Goal: Task Accomplishment & Management: Use online tool/utility

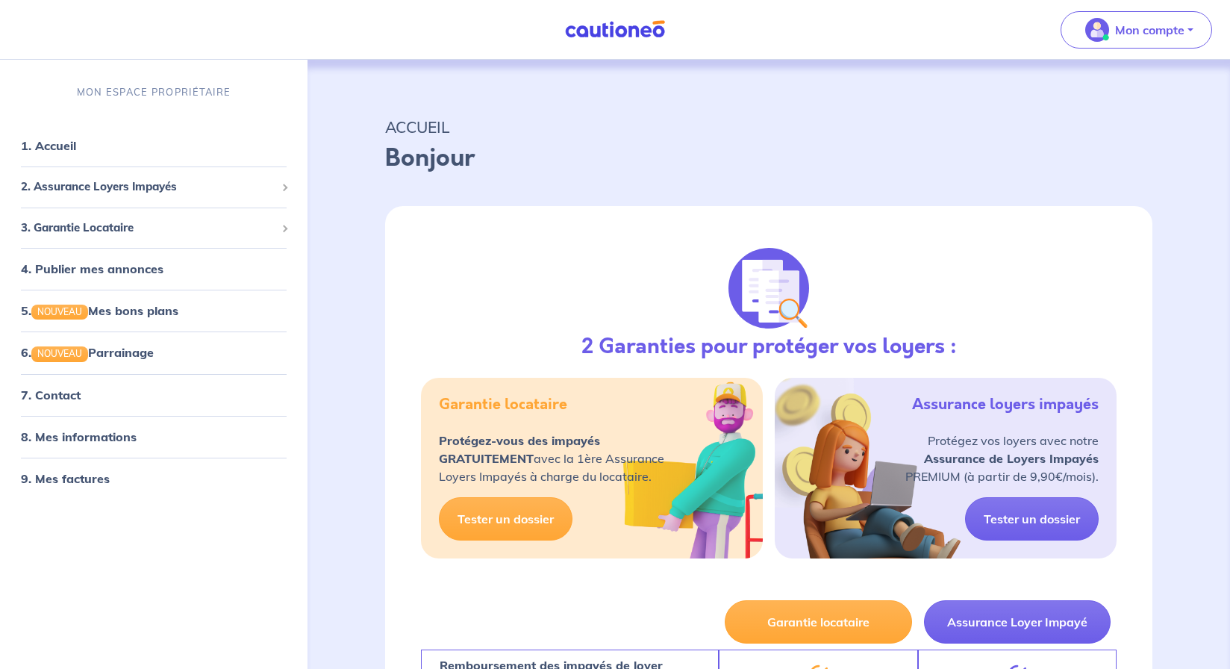
select select "FR"
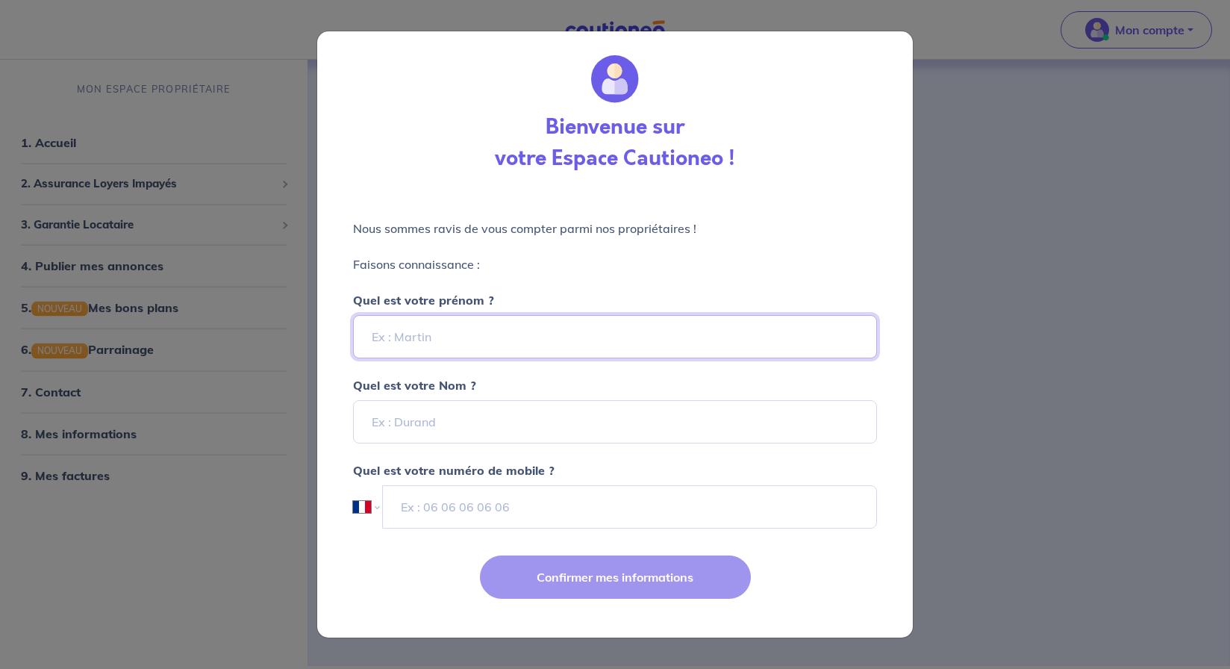
drag, startPoint x: 435, startPoint y: 336, endPoint x: 553, endPoint y: 305, distance: 121.8
type input "[PERSON_NAME]"
type input "Vallet"
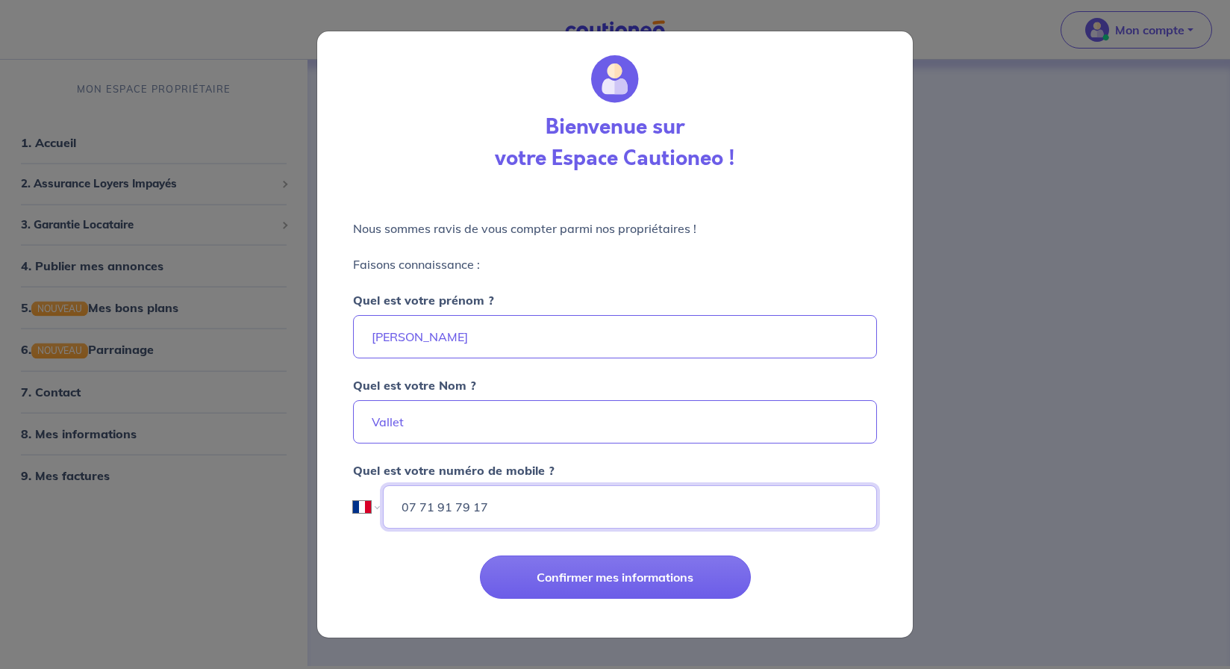
type input "07 71 91 79 17"
click at [615, 576] on button "Confirmer mes informations" at bounding box center [615, 576] width 271 height 43
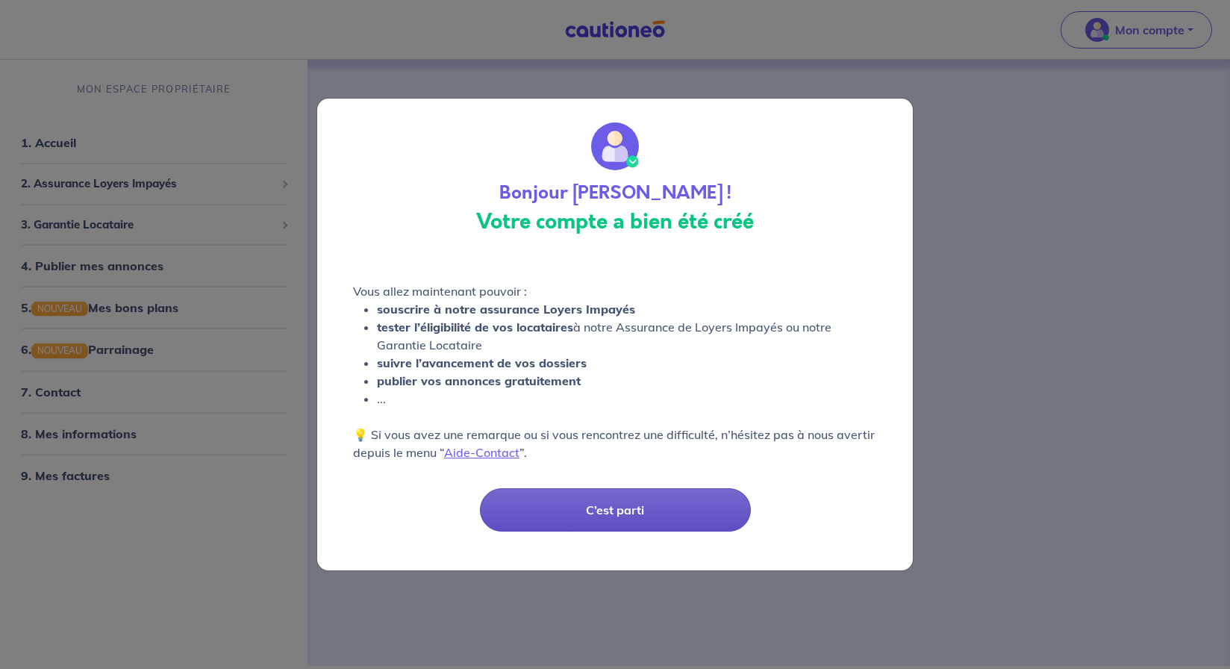
click at [604, 519] on button "C’est parti" at bounding box center [615, 509] width 271 height 43
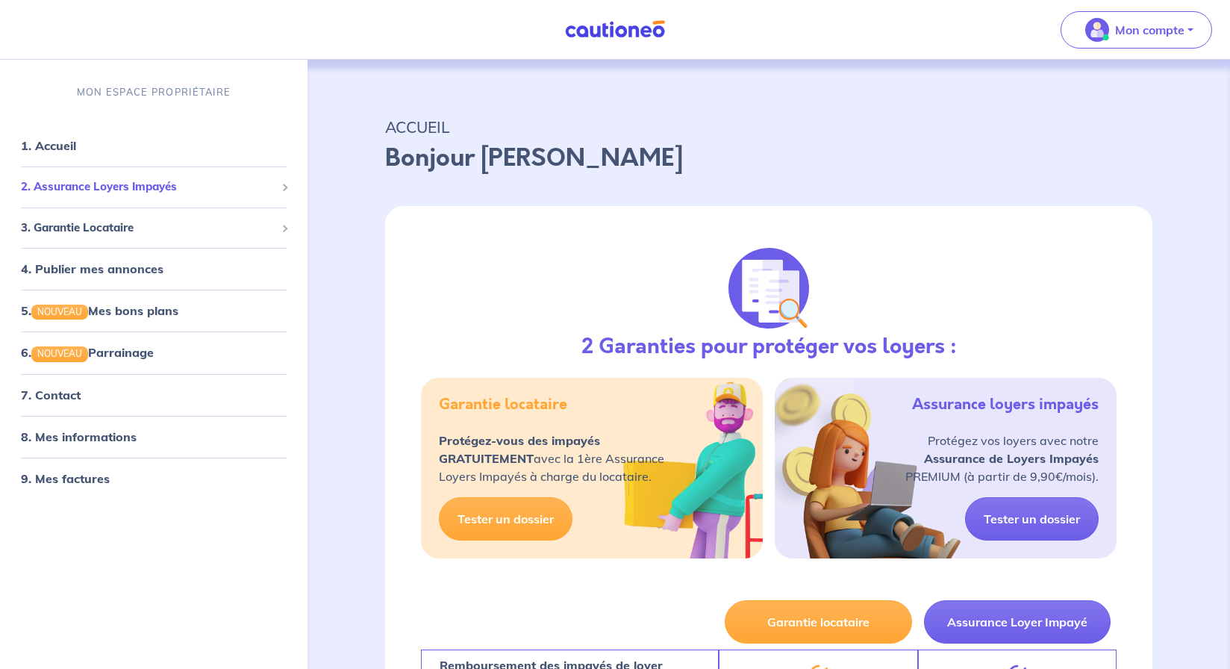
click at [114, 187] on span "2. Assurance Loyers Impayés" at bounding box center [148, 186] width 254 height 17
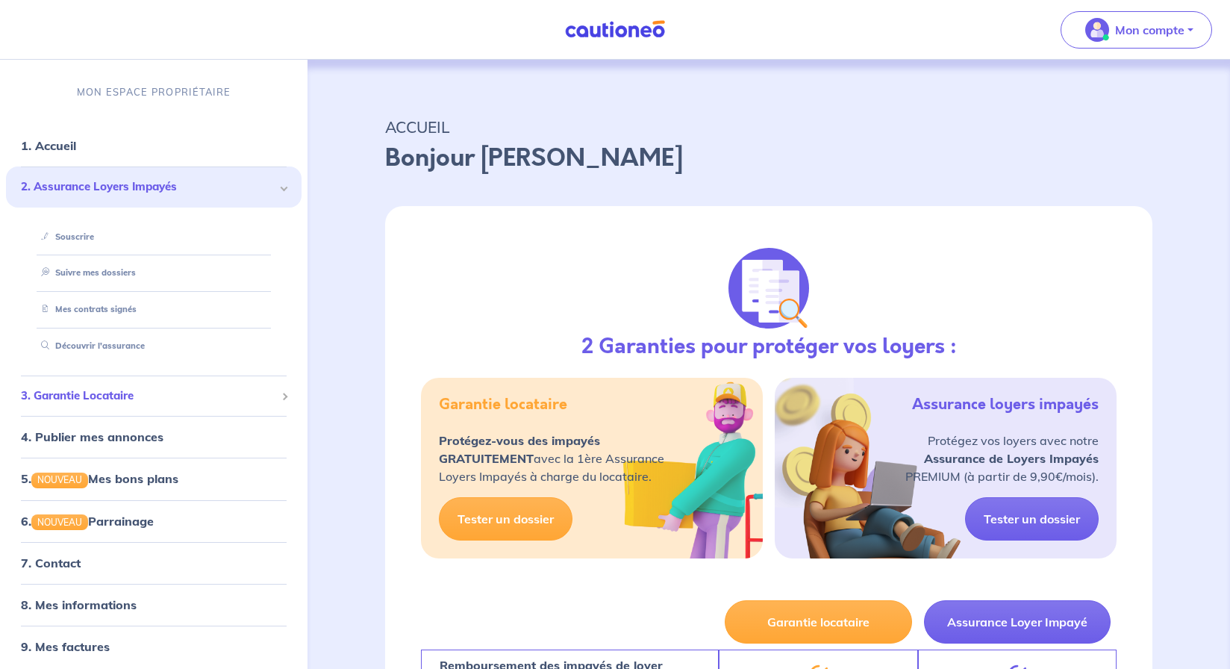
click at [122, 398] on span "3. Garantie Locataire" at bounding box center [148, 395] width 254 height 17
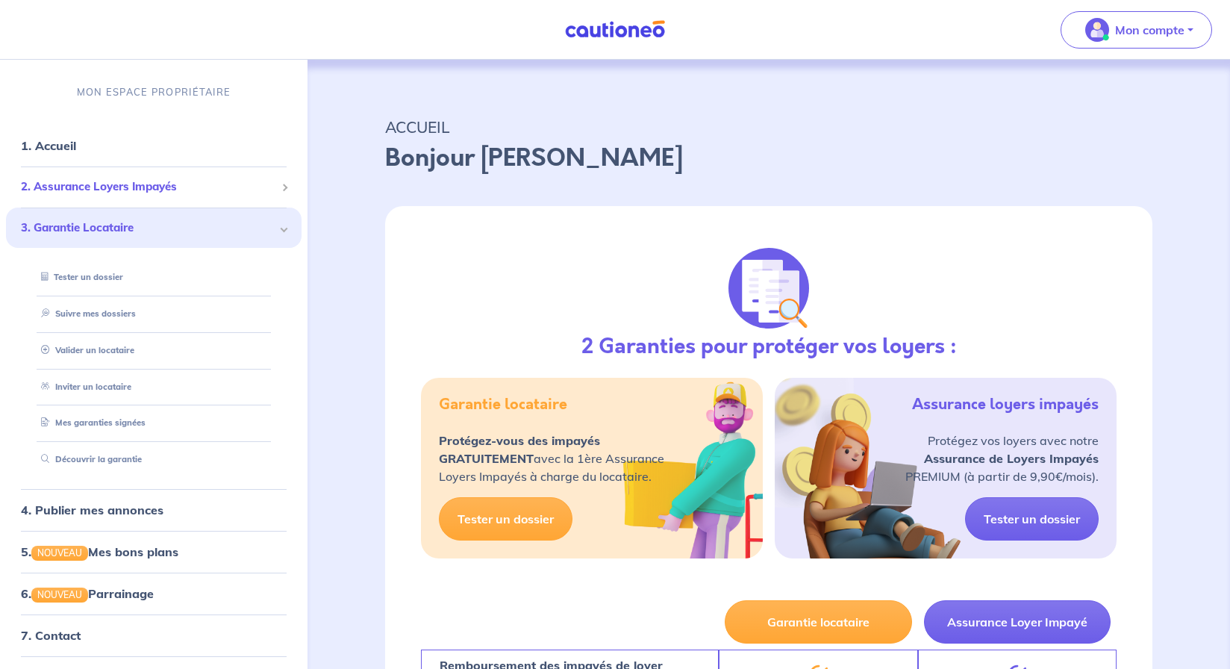
click at [121, 191] on span "2. Assurance Loyers Impayés" at bounding box center [148, 186] width 254 height 17
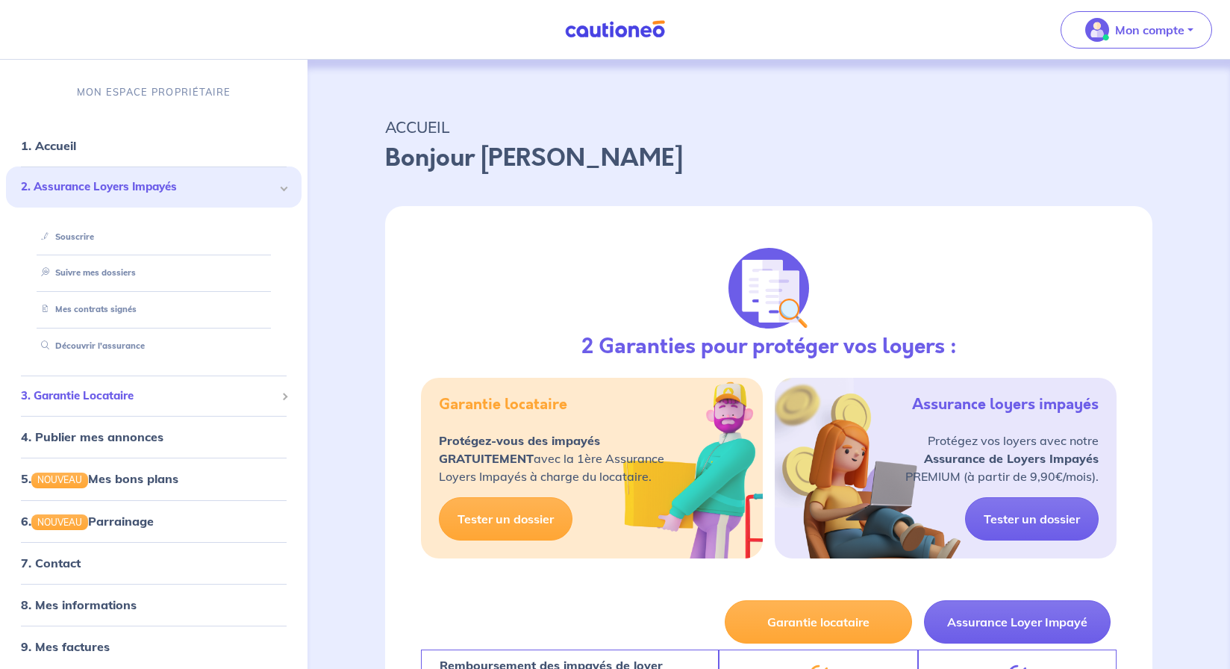
click at [102, 390] on span "3. Garantie Locataire" at bounding box center [148, 395] width 254 height 17
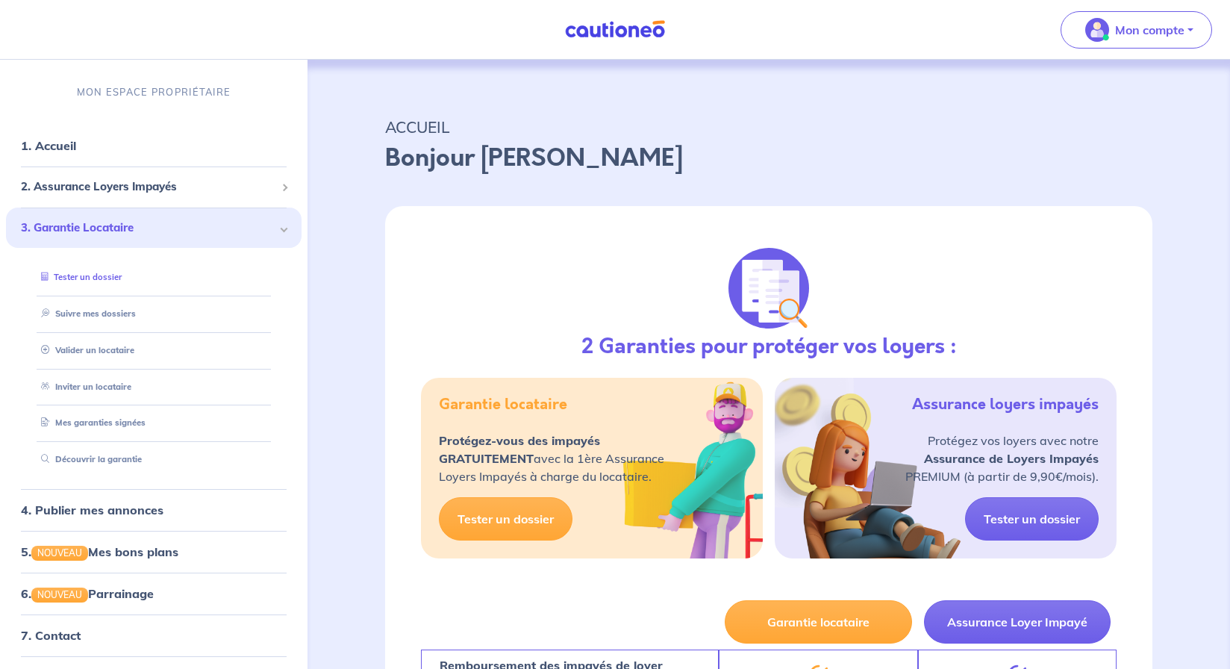
click at [97, 280] on link "Tester un dossier" at bounding box center [78, 277] width 87 height 10
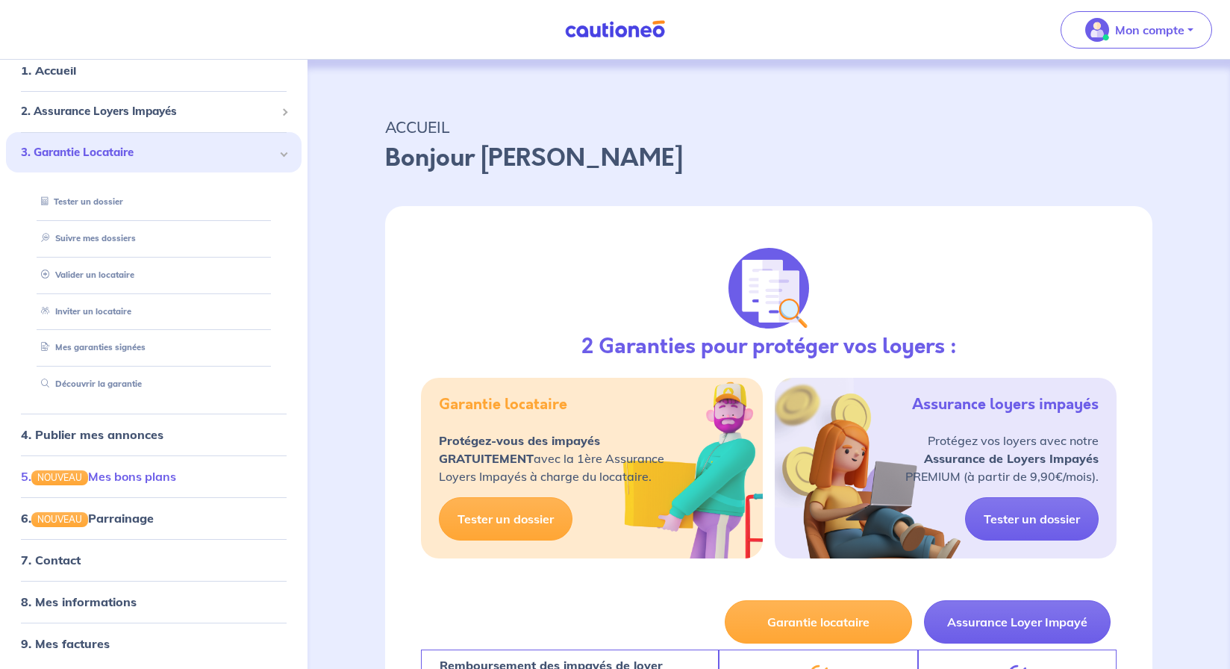
scroll to position [75, 0]
click at [176, 477] on link "5. NOUVEAU Mes bons plans" at bounding box center [98, 476] width 155 height 15
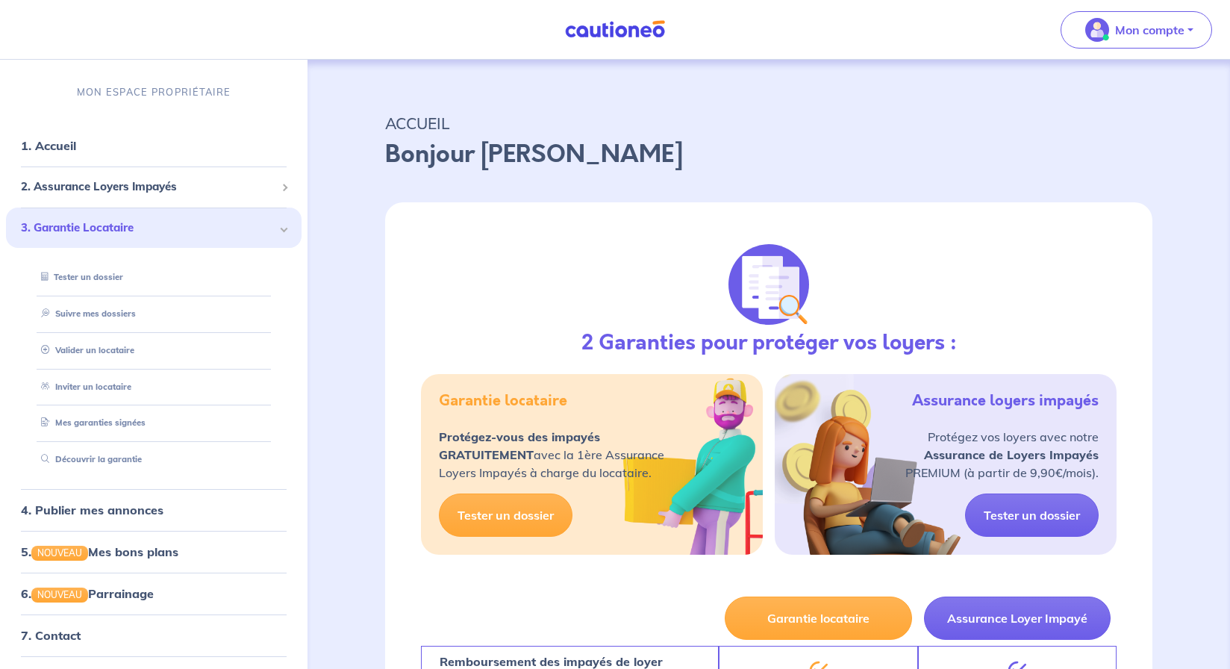
scroll to position [0, 0]
